Goal: Check status: Check status

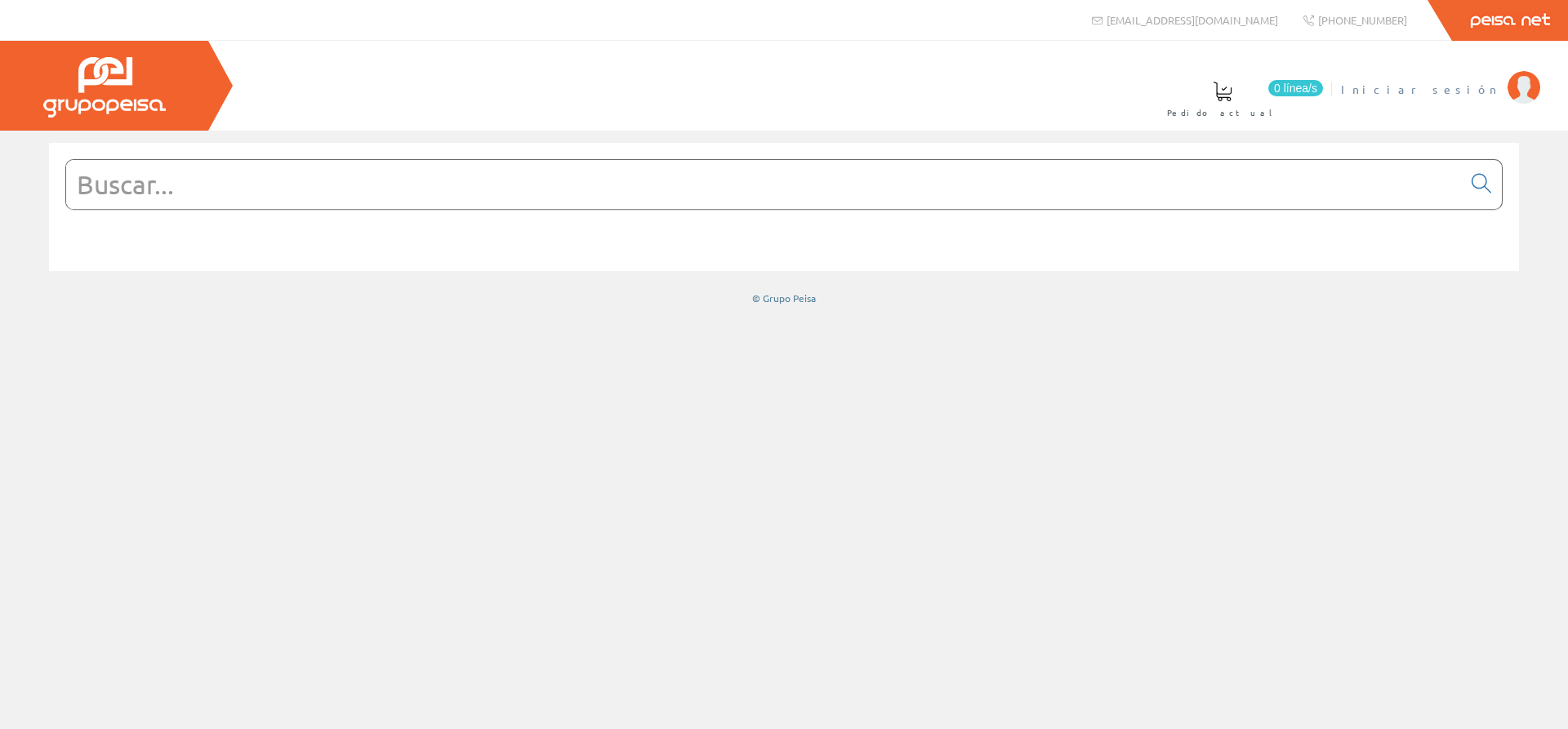
click at [1441, 89] on span "Iniciar sesión" at bounding box center [1420, 89] width 159 height 17
click at [808, 86] on span at bounding box center [798, 91] width 19 height 19
click at [1018, 109] on link "0 Art. favoritos" at bounding box center [943, 97] width 148 height 59
click at [808, 95] on span at bounding box center [798, 91] width 19 height 19
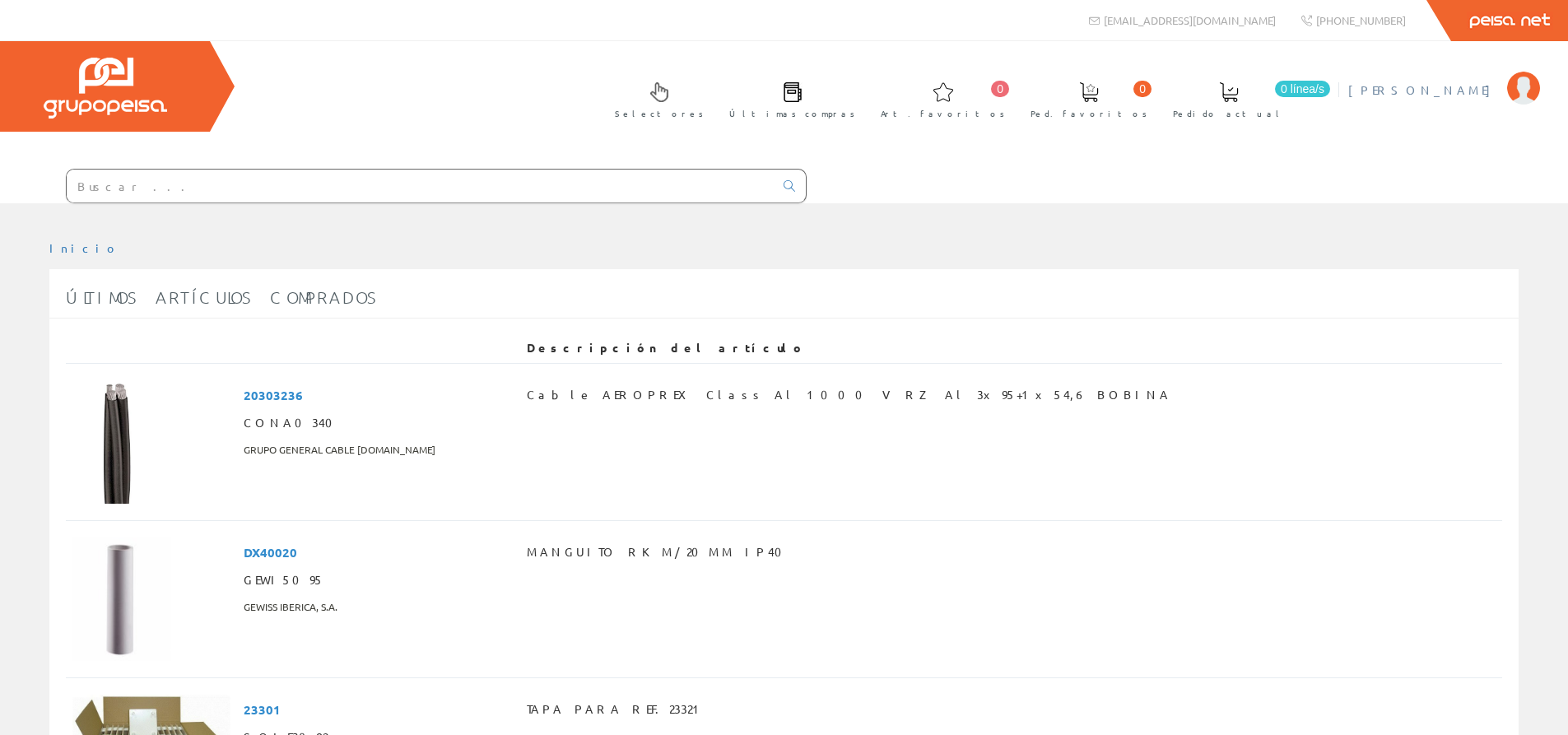
click at [1445, 89] on span "[PERSON_NAME]" at bounding box center [1423, 90] width 151 height 17
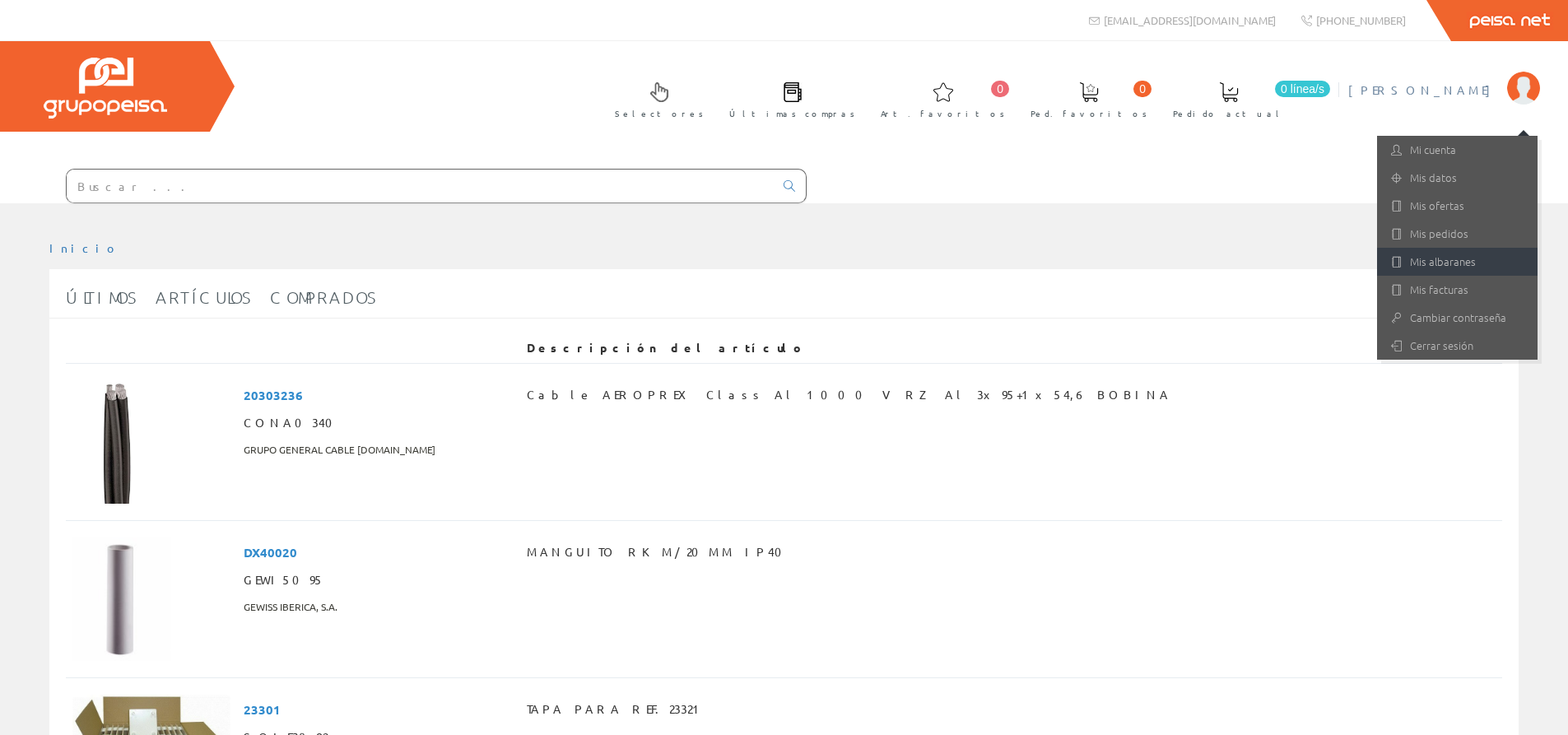
click at [1430, 260] on link "Mis albaranes" at bounding box center [1458, 262] width 161 height 28
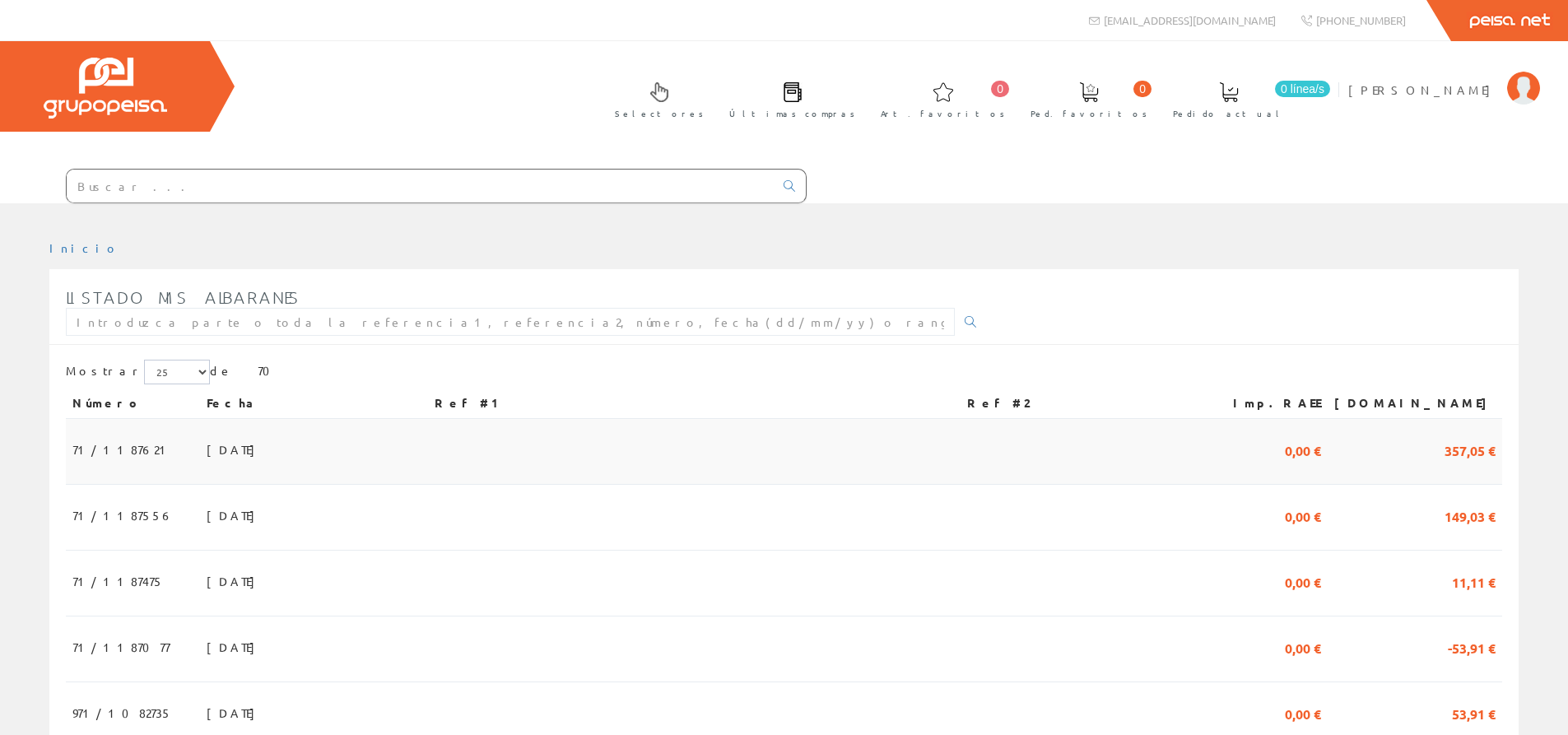
click at [207, 444] on span "[DATE]" at bounding box center [235, 450] width 57 height 28
click at [225, 512] on td "[DATE]" at bounding box center [314, 517] width 228 height 65
click at [1204, 452] on td at bounding box center [1082, 452] width 243 height 65
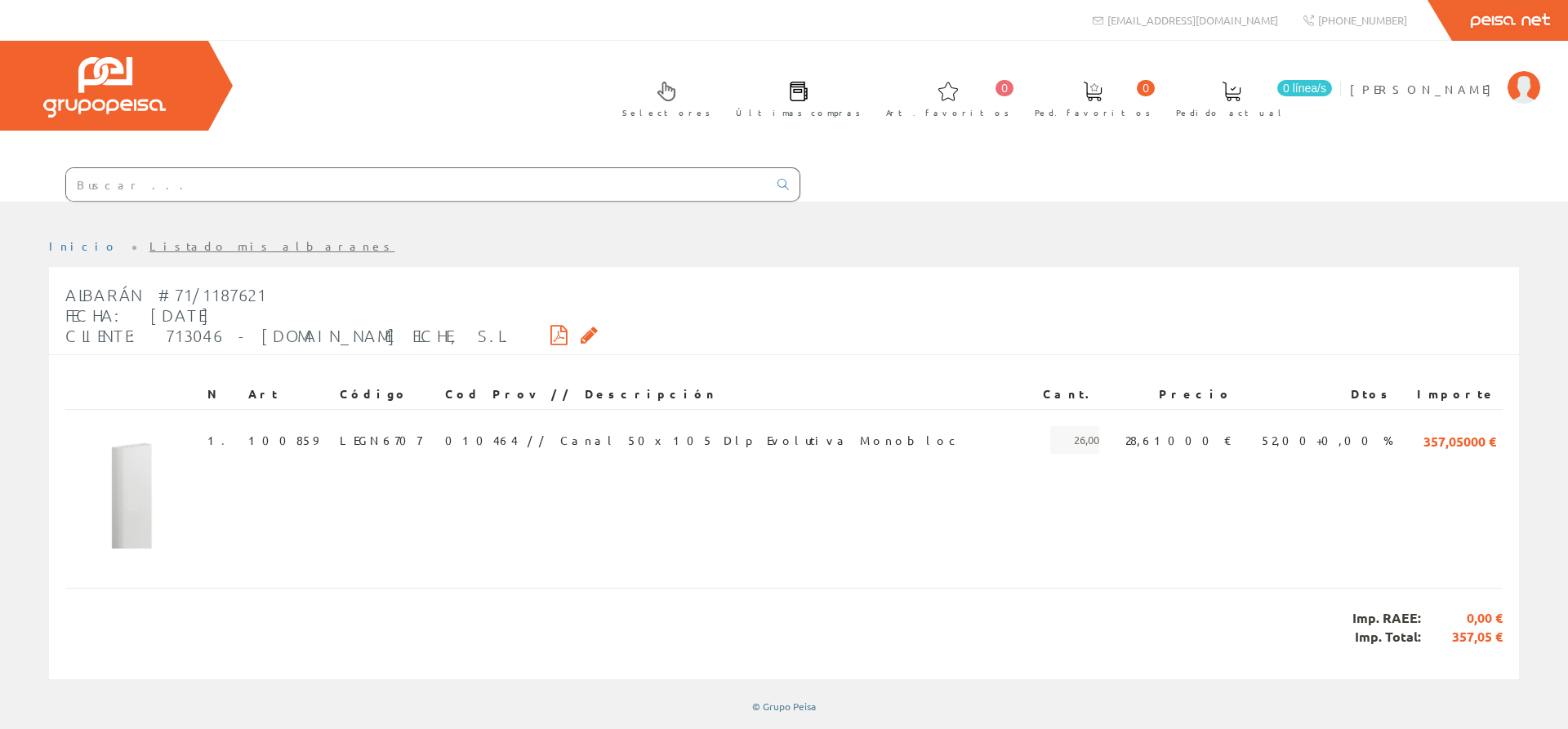
click at [604, 289] on div "Albarán #71/1187621 Fecha: [DATE] Cliente: 713046 - [DOMAIN_NAME] ELCHE, S.L." at bounding box center [784, 315] width 1470 height 78
click at [1150, 449] on span "28,61000 €" at bounding box center [1178, 440] width 107 height 28
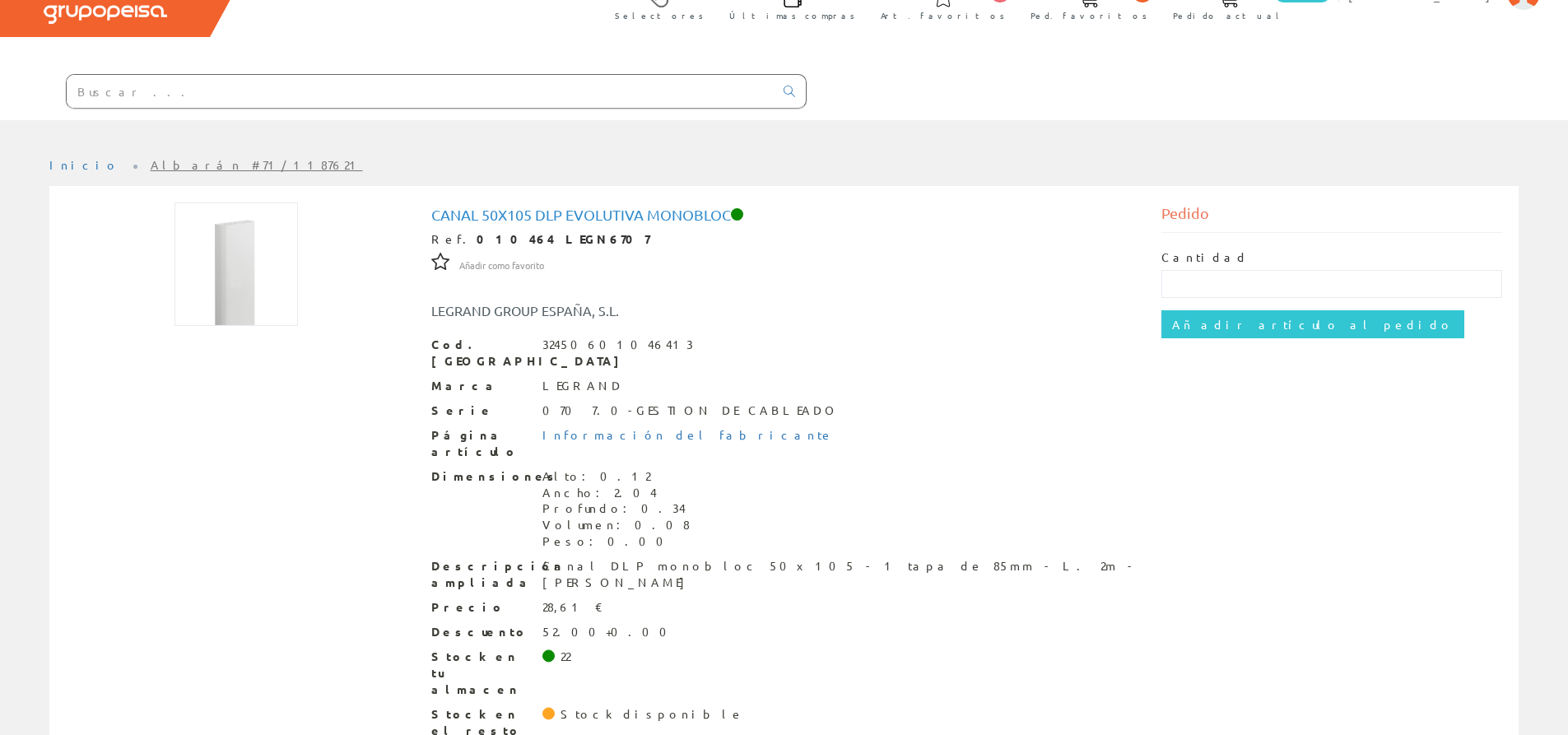
scroll to position [104, 0]
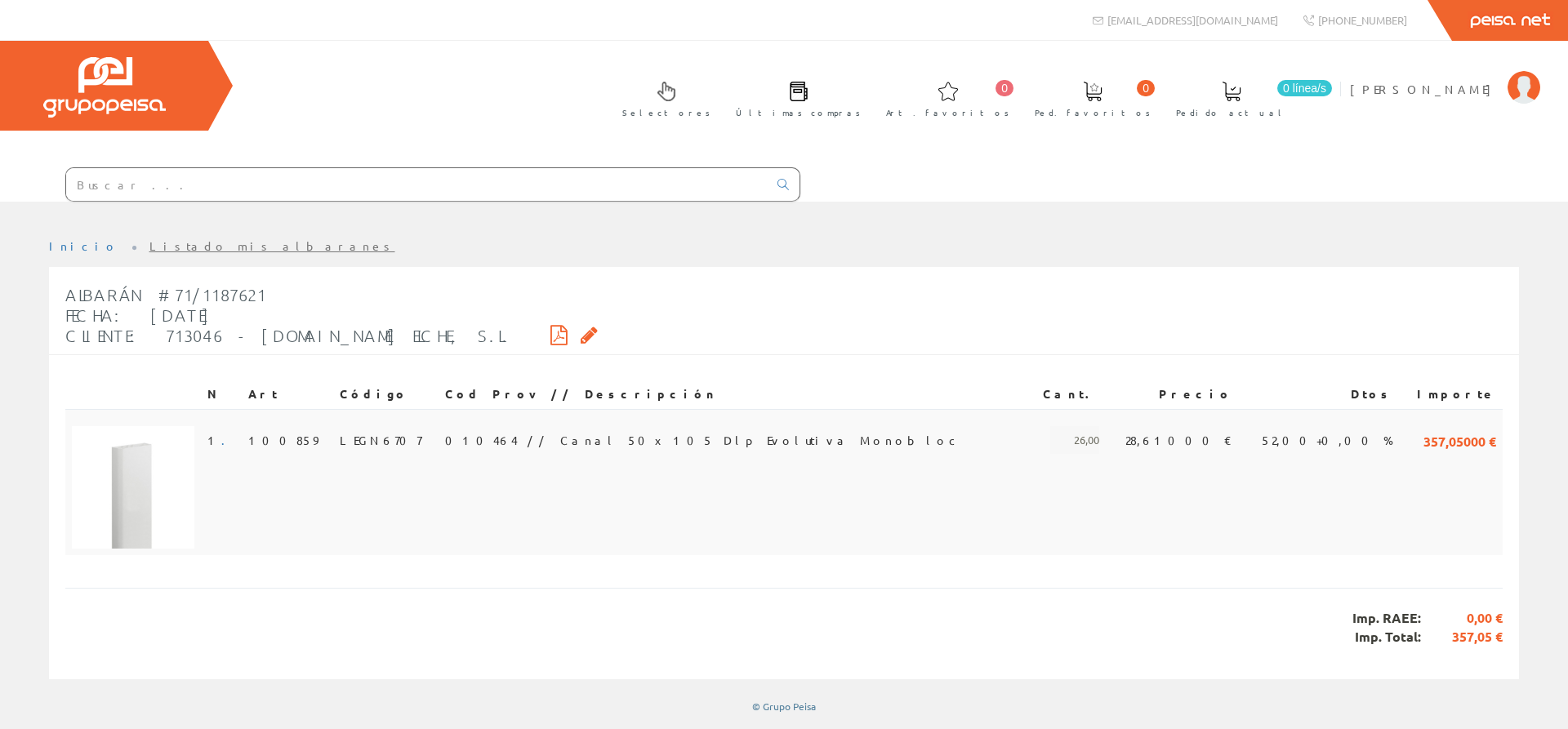
click at [1155, 438] on span "28,61000 €" at bounding box center [1178, 440] width 107 height 28
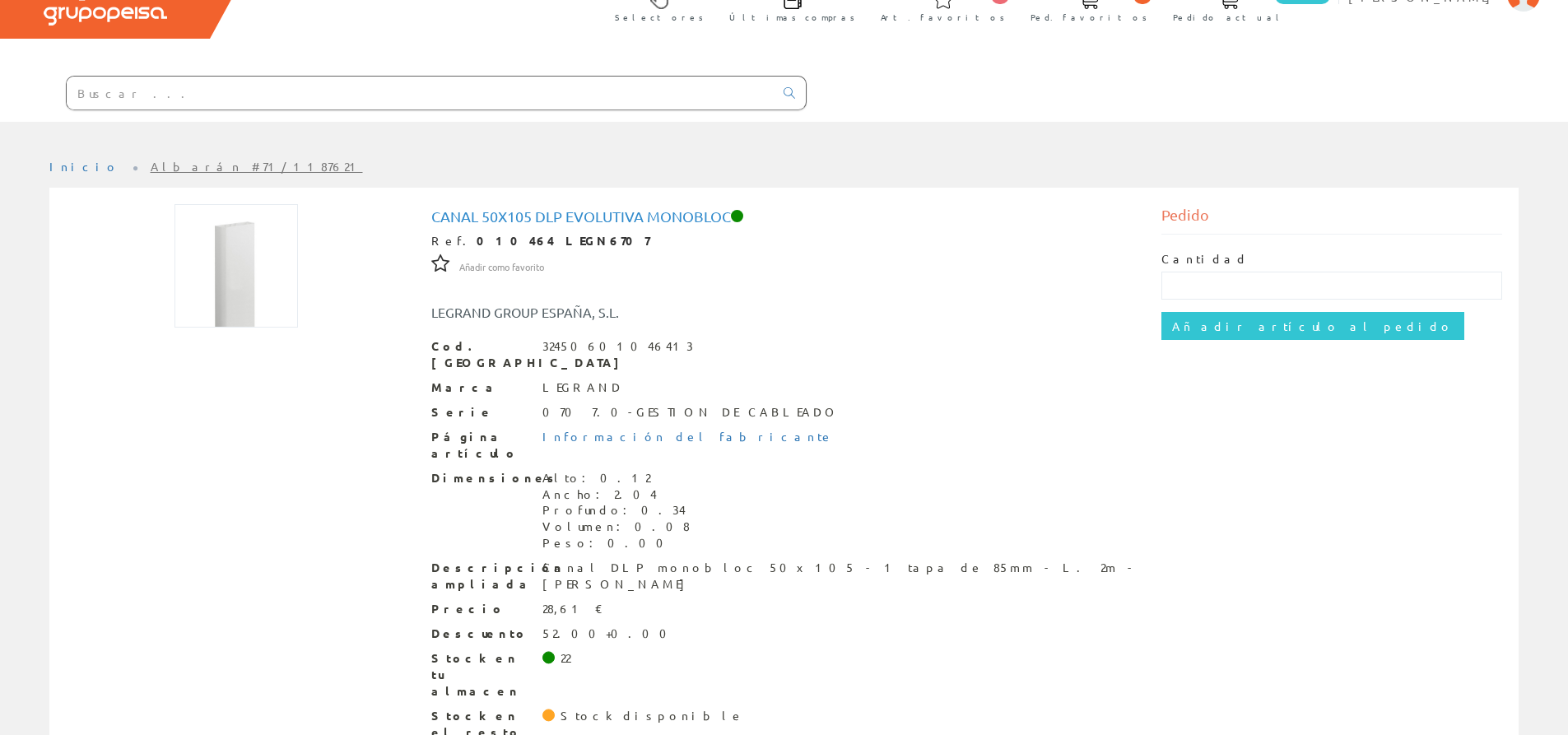
scroll to position [104, 0]
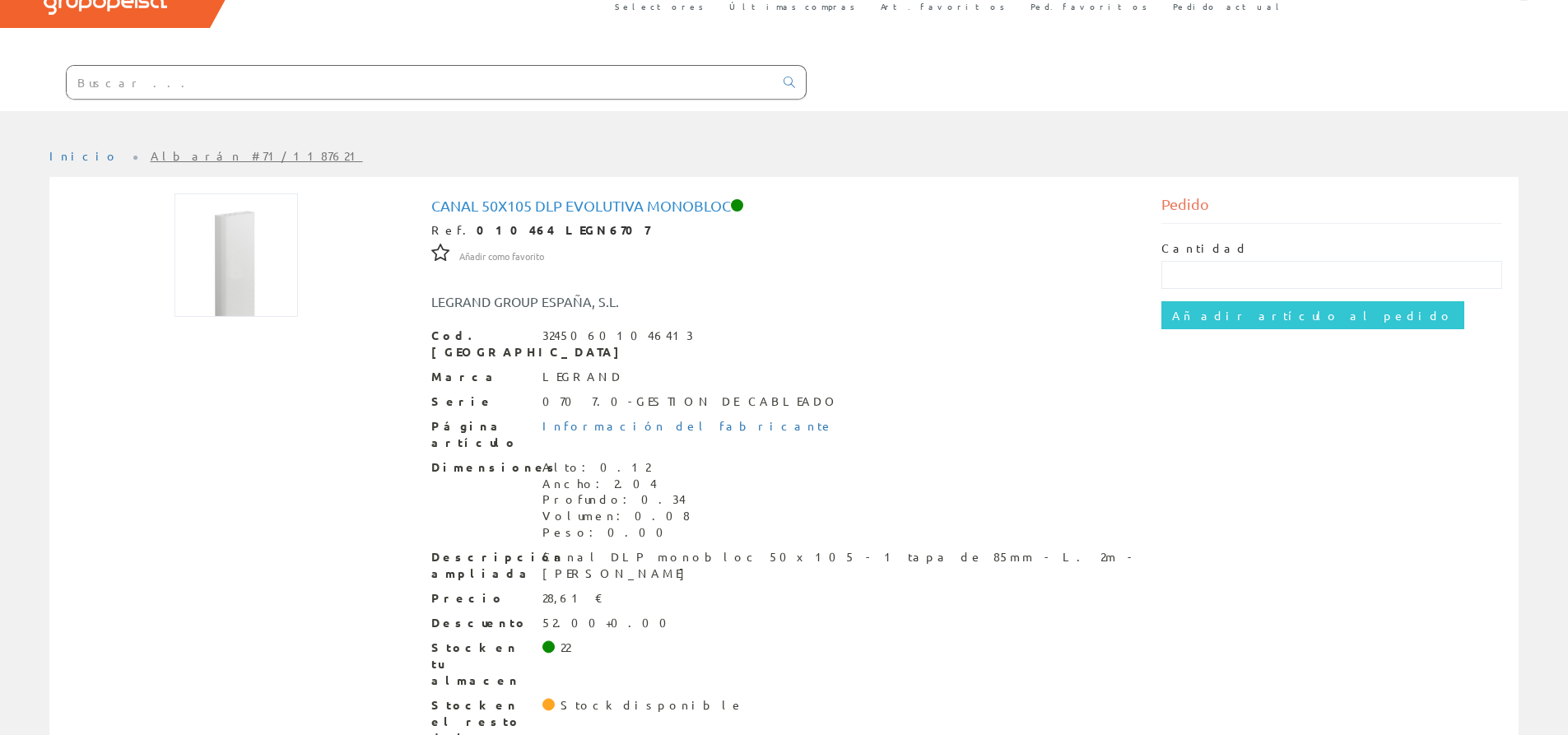
click at [620, 640] on div "Stock en tu almacen 22" at bounding box center [784, 664] width 706 height 50
